Goal: Task Accomplishment & Management: Manage account settings

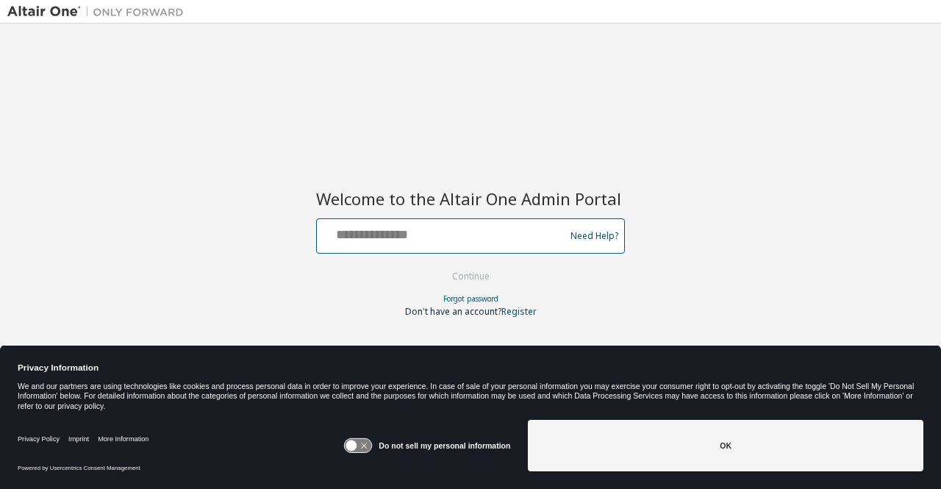
click at [368, 236] on input "text" at bounding box center [443, 232] width 241 height 21
type input "**********"
click at [437, 266] on button "Continue" at bounding box center [471, 277] width 68 height 22
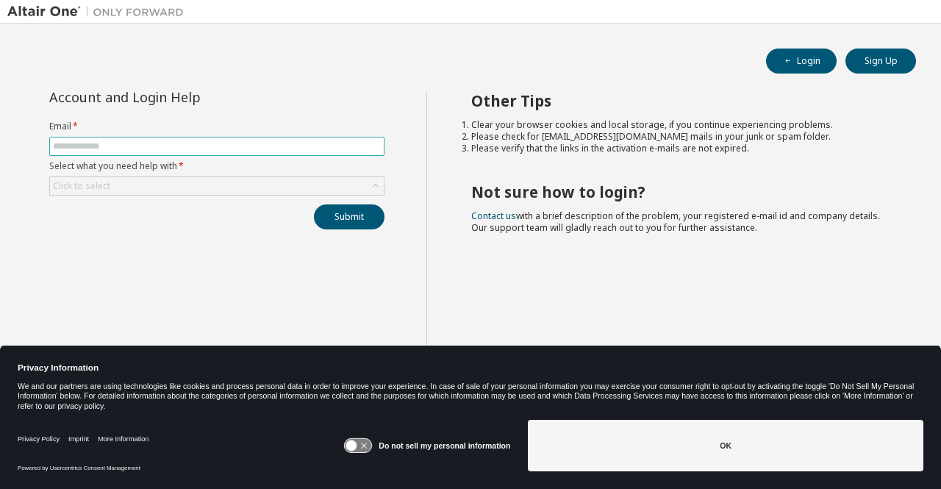
click at [221, 144] on input "text" at bounding box center [217, 146] width 328 height 12
type input "**********"
click at [224, 181] on div "Click to select" at bounding box center [217, 186] width 334 height 18
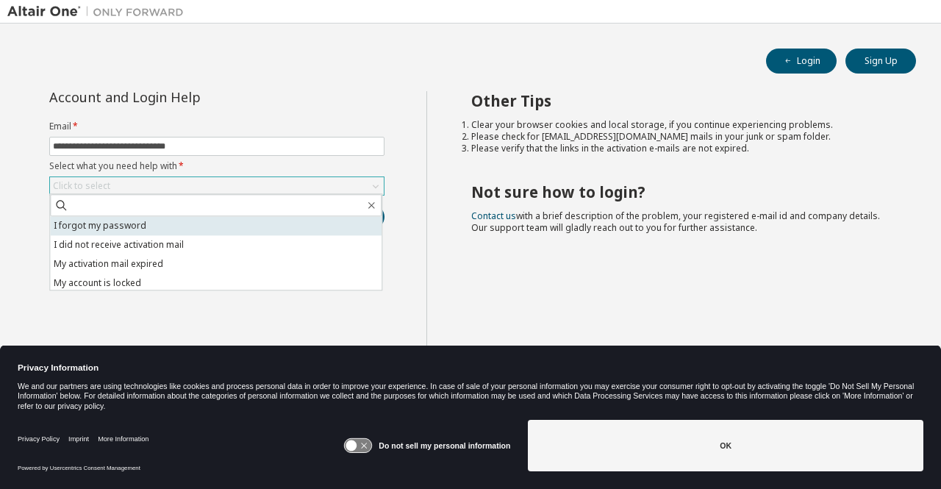
click at [175, 227] on li "I forgot my password" at bounding box center [216, 225] width 332 height 19
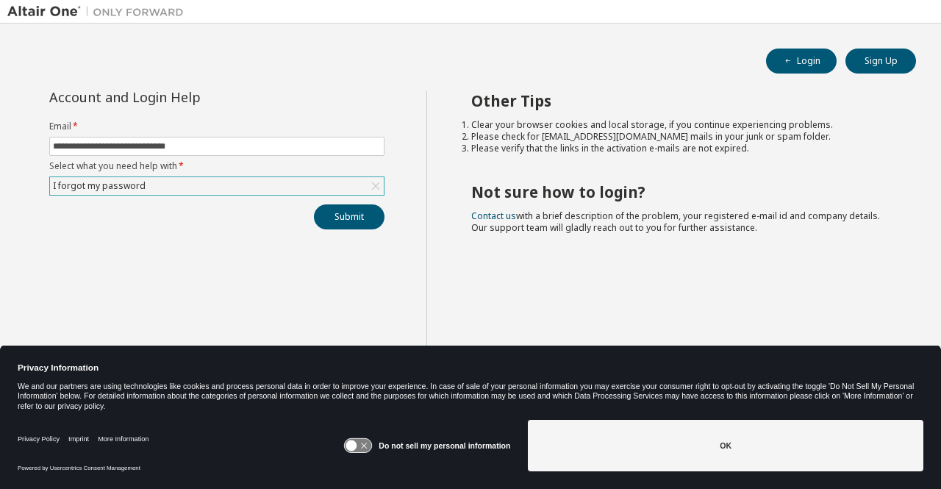
click at [388, 218] on div "**********" at bounding box center [216, 160] width 353 height 138
click at [331, 218] on button "Submit" at bounding box center [349, 216] width 71 height 25
click at [335, 224] on button "Submit" at bounding box center [349, 216] width 71 height 25
click at [359, 438] on icon at bounding box center [357, 445] width 29 height 15
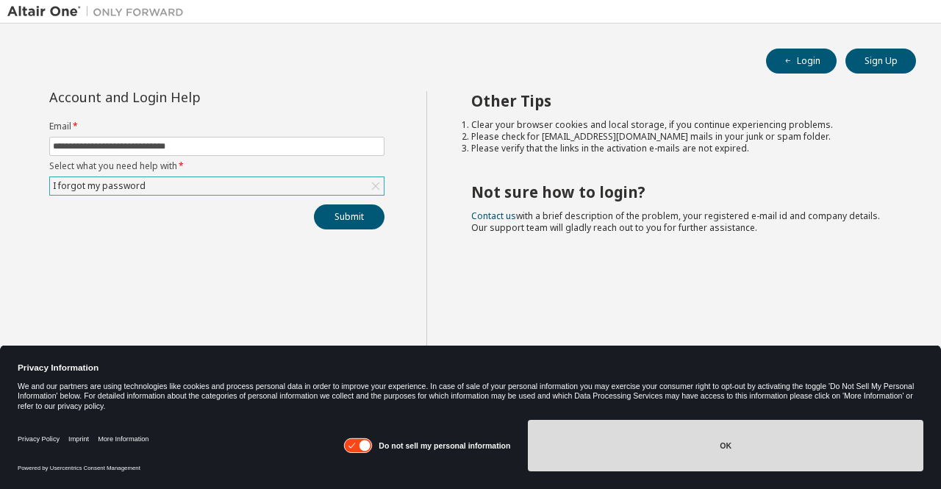
click at [650, 451] on button "OK" at bounding box center [726, 445] width 396 height 51
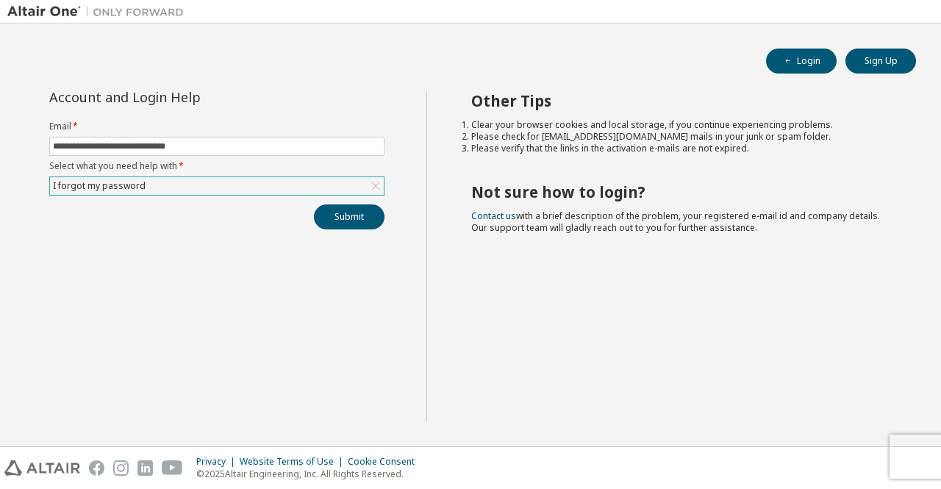
click at [827, 14] on div at bounding box center [557, 11] width 733 height 23
click at [193, 179] on div "I forgot my password" at bounding box center [217, 186] width 334 height 18
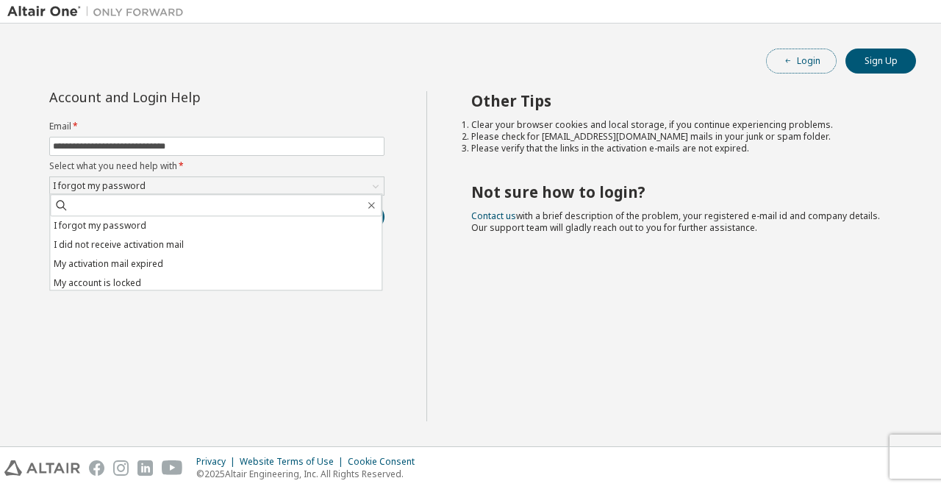
click at [824, 64] on button "Login" at bounding box center [801, 61] width 71 height 25
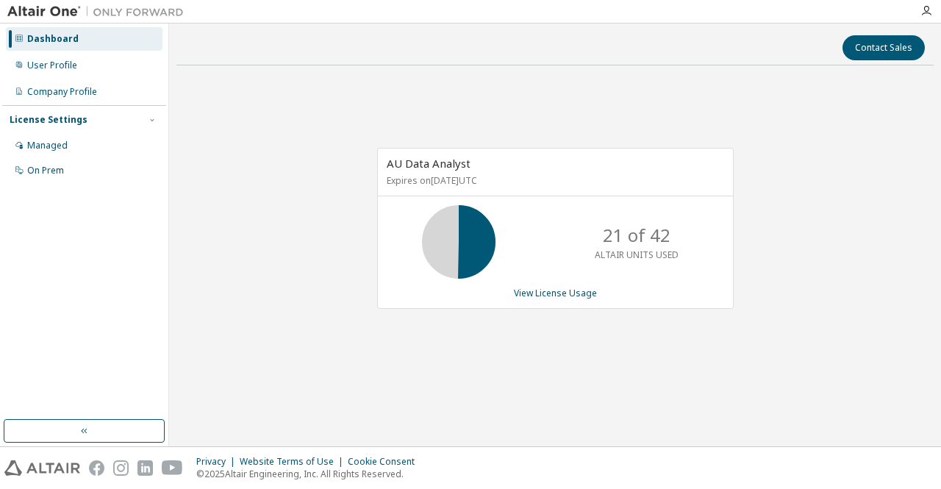
drag, startPoint x: 941, startPoint y: 18, endPoint x: 928, endPoint y: 18, distance: 12.5
click at [941, 18] on div at bounding box center [926, 11] width 29 height 22
click at [928, 18] on div at bounding box center [926, 11] width 29 height 22
click at [928, 13] on icon "button" at bounding box center [927, 11] width 12 height 12
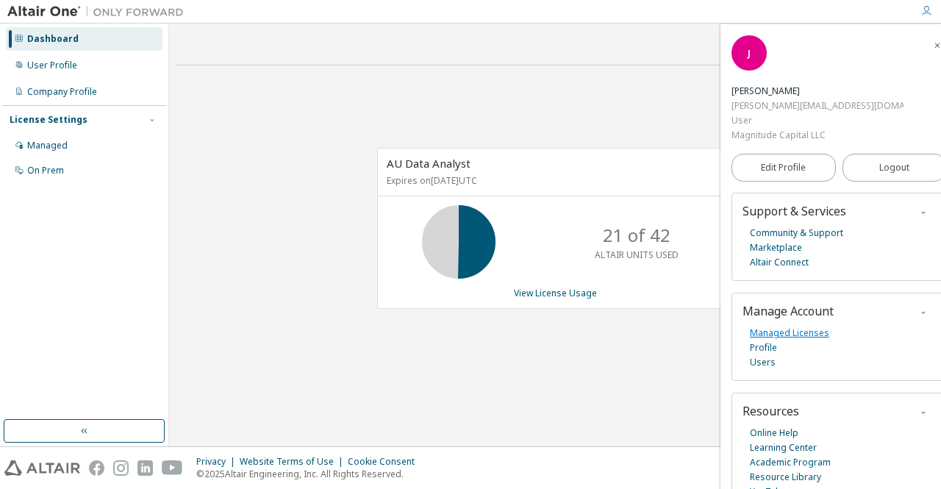
click at [801, 326] on link "Managed Licenses" at bounding box center [789, 333] width 79 height 15
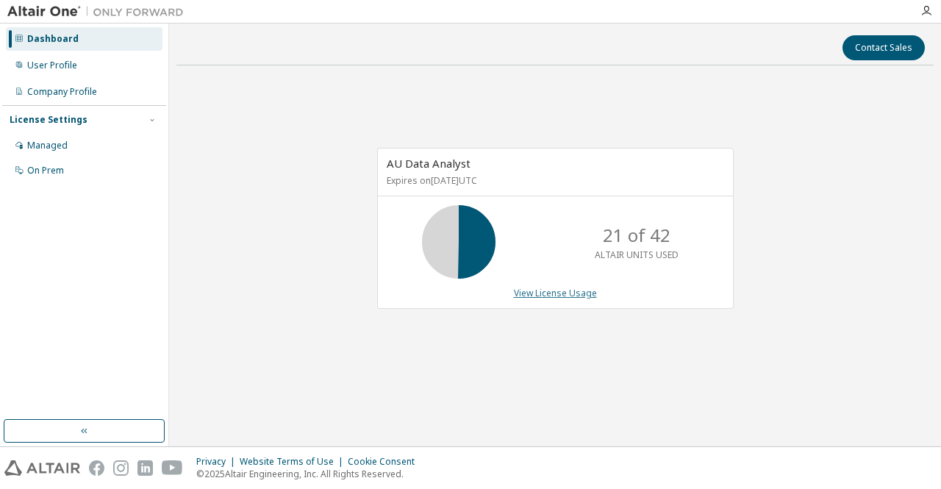
click at [559, 291] on link "View License Usage" at bounding box center [555, 293] width 83 height 13
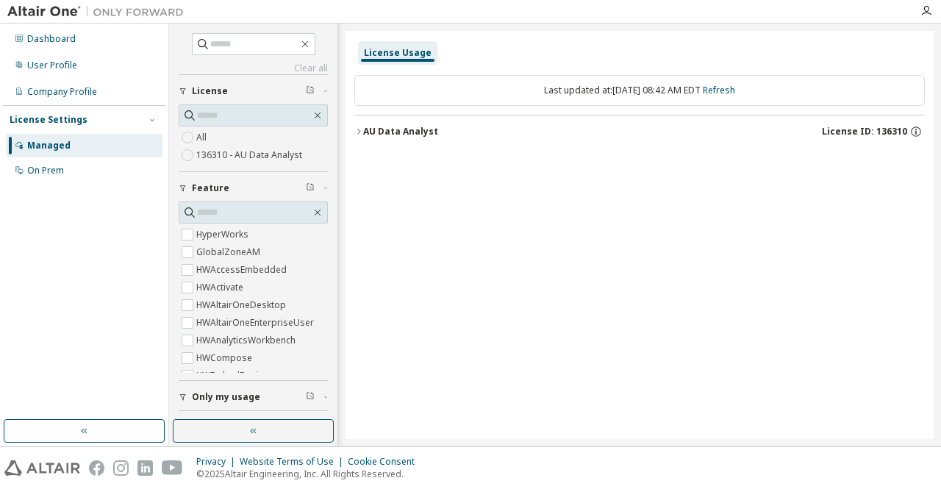
click at [363, 130] on div "AU Data Analyst" at bounding box center [400, 132] width 75 height 12
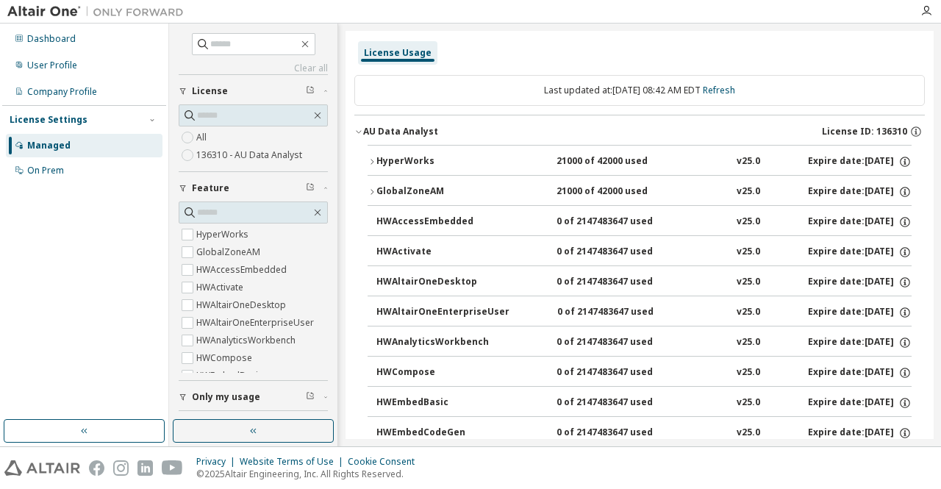
click at [363, 130] on div "AU Data Analyst" at bounding box center [400, 132] width 75 height 12
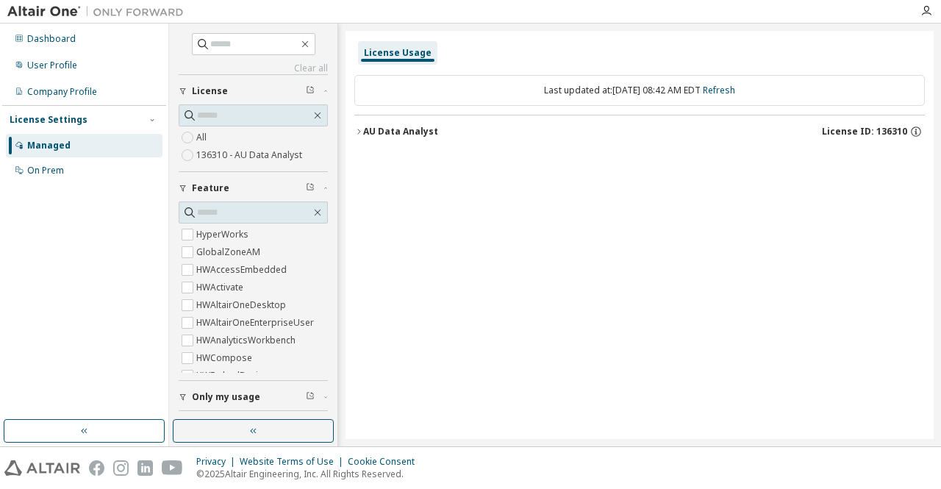
click at [49, 197] on div "Dashboard User Profile Company Profile License Settings Managed On Prem" at bounding box center [84, 222] width 164 height 392
click at [76, 60] on div "User Profile" at bounding box center [84, 66] width 157 height 24
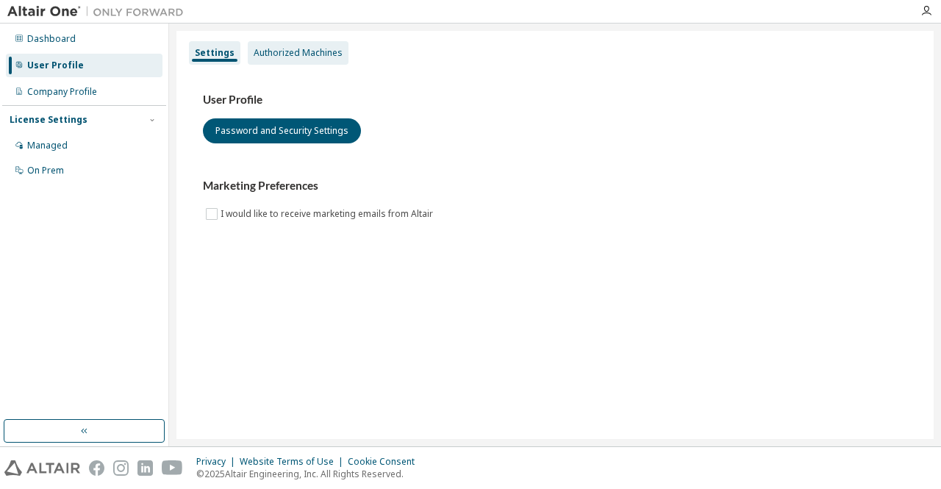
click at [296, 61] on div "Authorized Machines" at bounding box center [298, 53] width 101 height 24
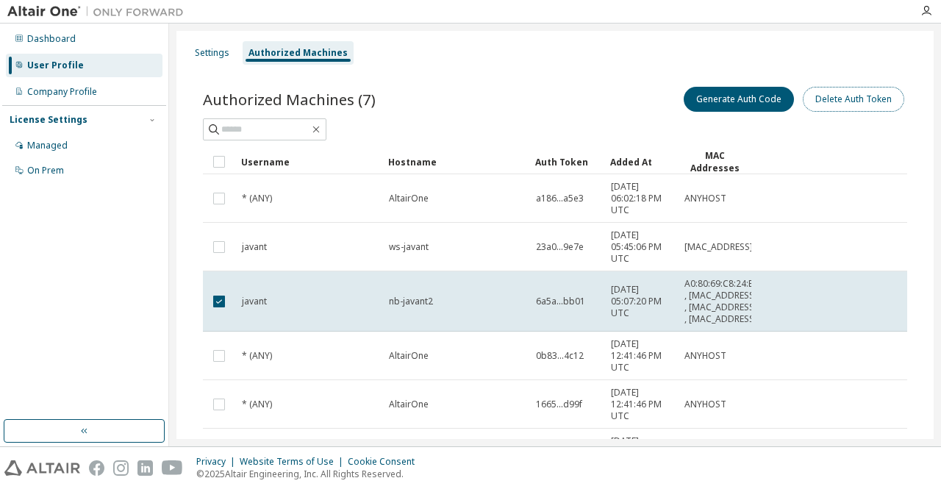
click at [834, 102] on button "Delete Auth Token" at bounding box center [853, 99] width 101 height 25
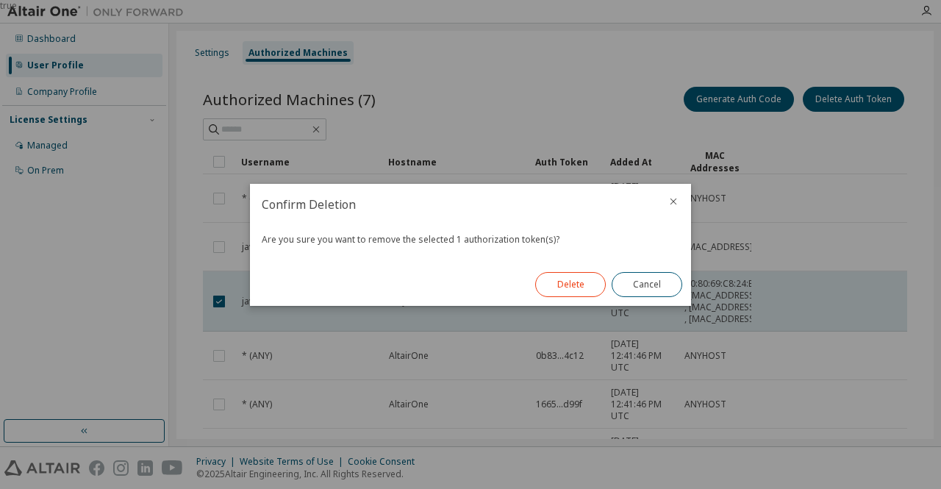
click at [561, 288] on button "Delete" at bounding box center [570, 284] width 71 height 25
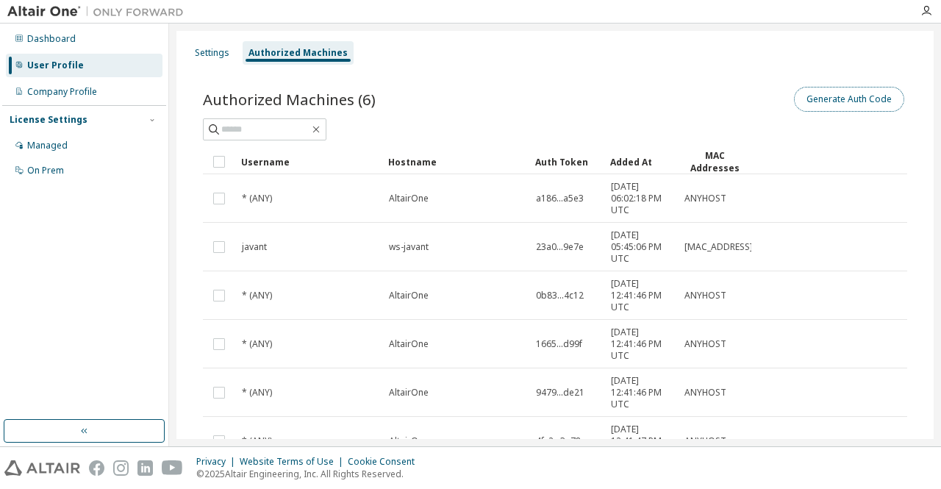
click at [819, 95] on button "Generate Auth Code" at bounding box center [849, 99] width 110 height 25
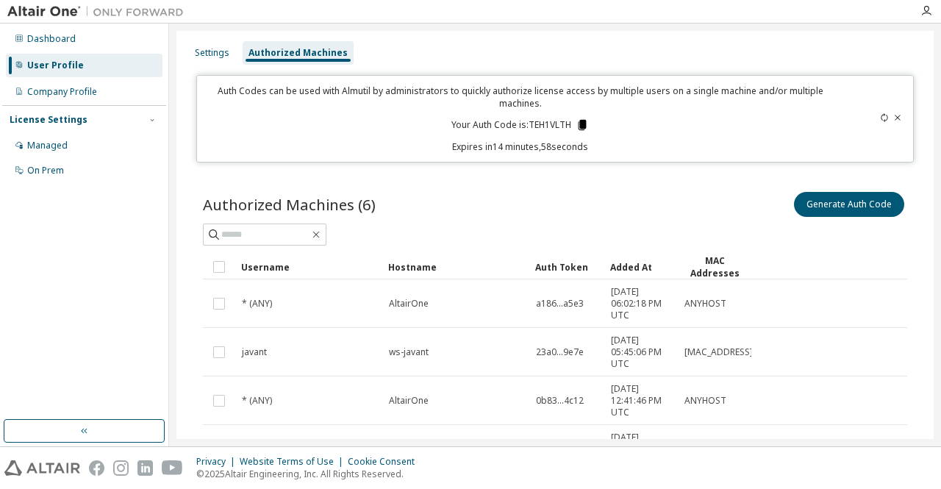
click at [579, 124] on icon at bounding box center [583, 125] width 8 height 10
